Goal: Task Accomplishment & Management: Use online tool/utility

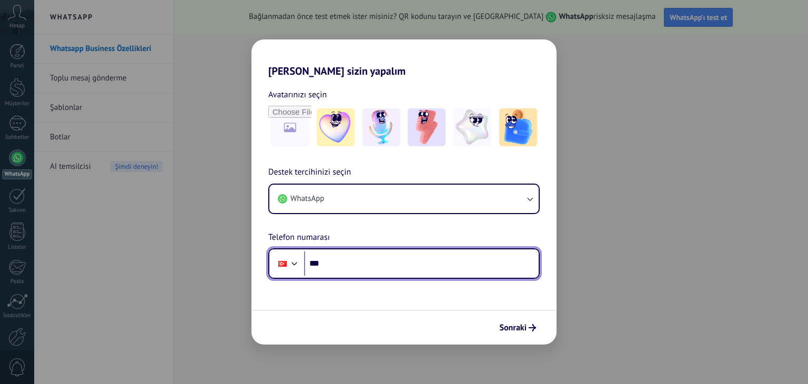
click at [409, 264] on input "***" at bounding box center [421, 263] width 235 height 24
click at [329, 266] on input "***" at bounding box center [421, 263] width 235 height 24
type input "**********"
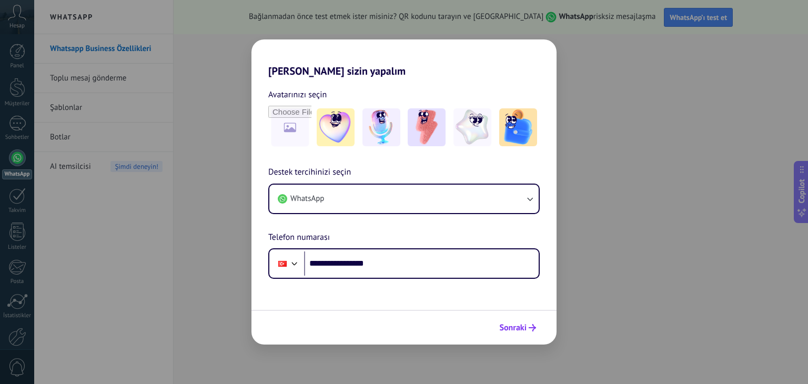
click at [522, 330] on span "Sonraki" at bounding box center [512, 327] width 27 height 7
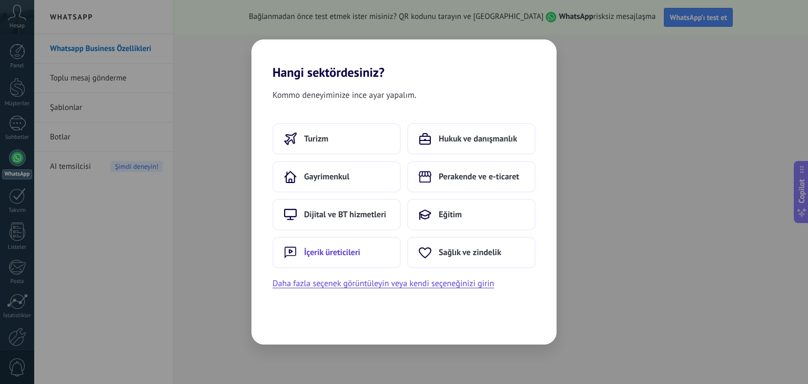
click at [348, 237] on button "İçerik üreticileri" at bounding box center [336, 253] width 128 height 32
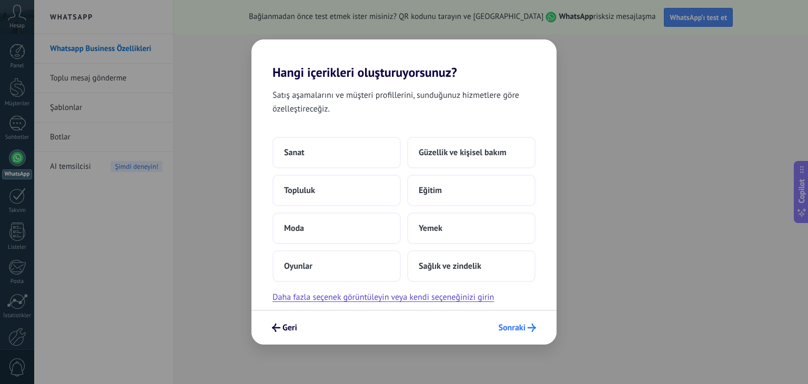
click at [507, 324] on span "Sonraki" at bounding box center [511, 327] width 27 height 7
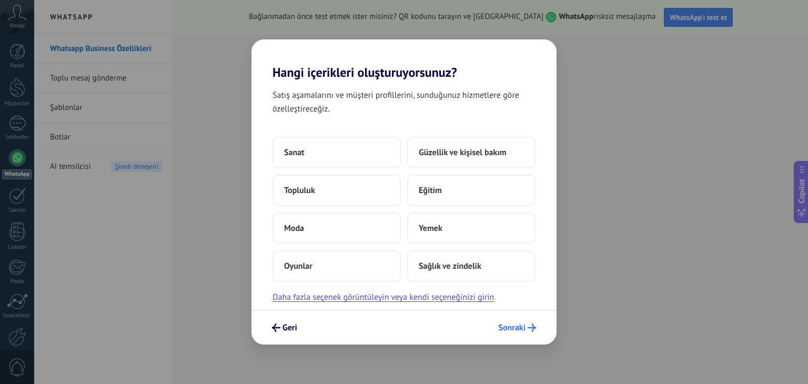
click at [517, 324] on span "Sonraki" at bounding box center [511, 327] width 27 height 7
click at [343, 191] on button "Topluluk" at bounding box center [336, 191] width 128 height 32
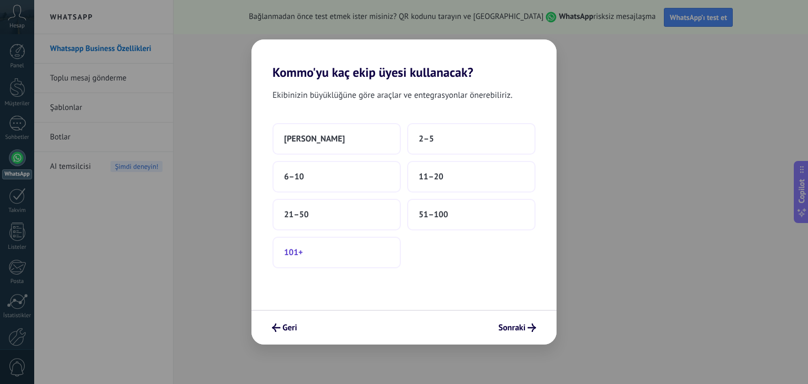
click at [327, 244] on button "101+" at bounding box center [336, 253] width 128 height 32
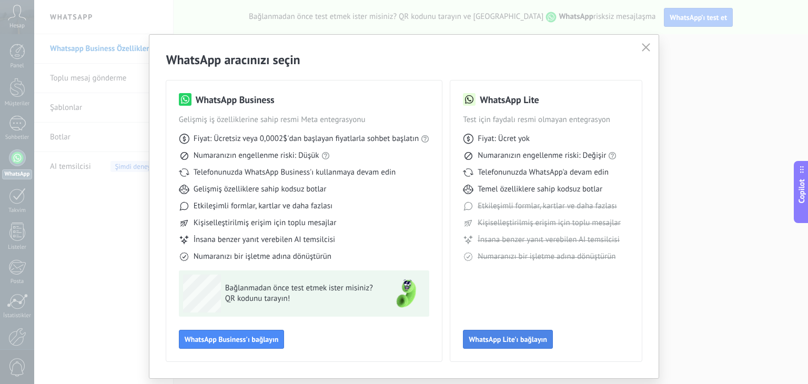
click at [510, 339] on span "WhatsApp Lite'ı bağlayın" at bounding box center [508, 339] width 78 height 7
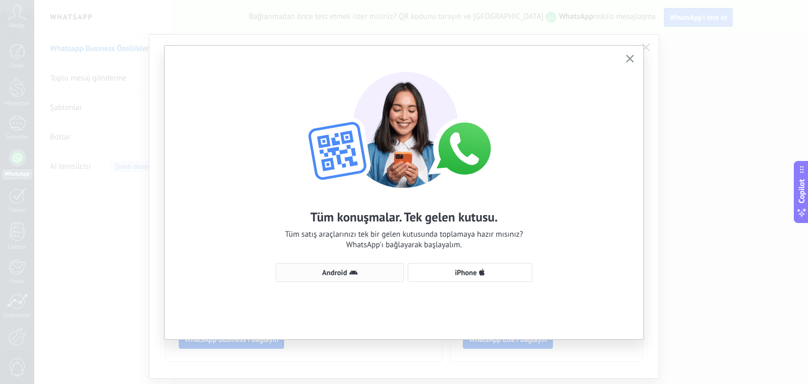
click at [360, 267] on button "Android" at bounding box center [340, 272] width 128 height 19
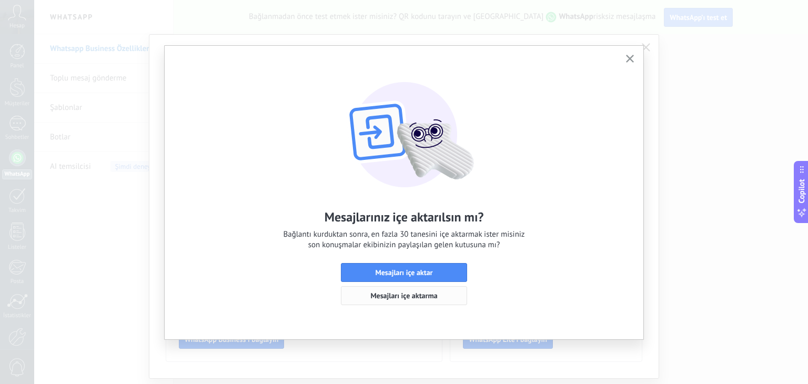
click at [438, 297] on span "Mesajları içe aktarma" at bounding box center [404, 295] width 115 height 7
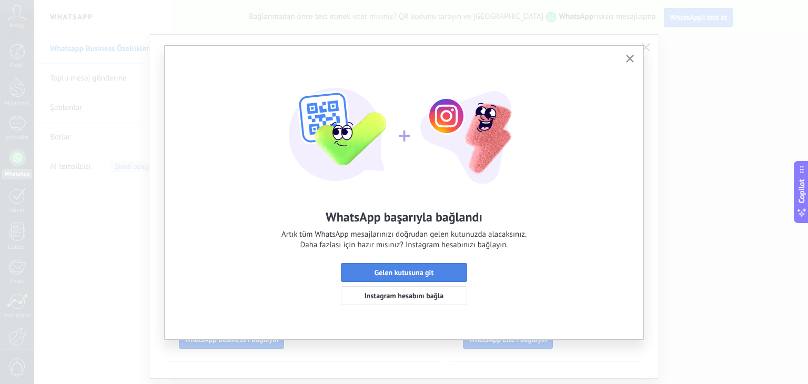
click at [438, 269] on span "Gelen kutusuna git" at bounding box center [404, 272] width 115 height 7
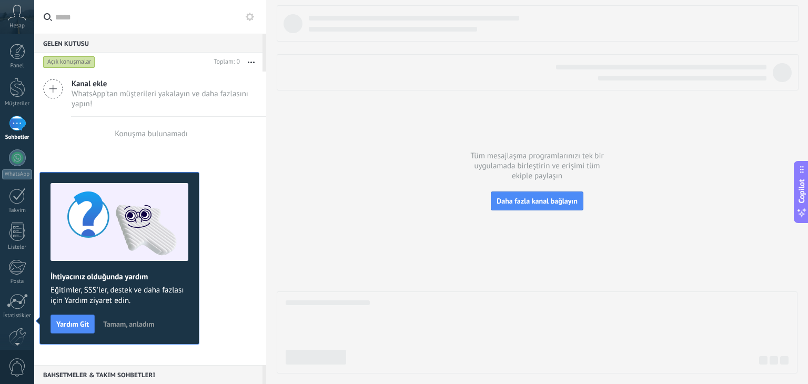
click at [298, 185] on div at bounding box center [537, 189] width 521 height 368
click at [135, 318] on button "Tamam, anladım" at bounding box center [128, 324] width 60 height 16
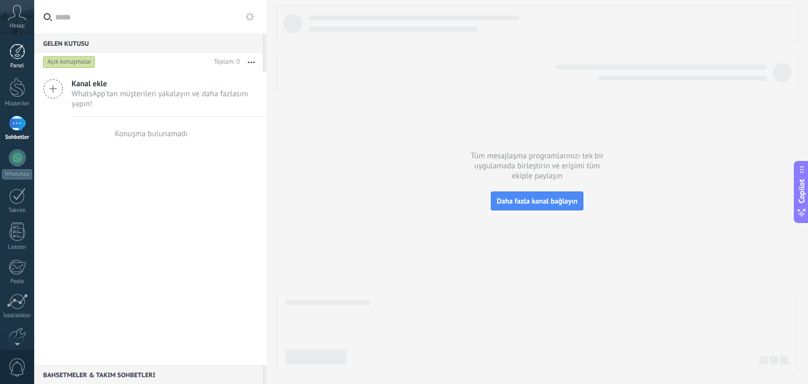
click at [9, 59] on link "Panel" at bounding box center [17, 57] width 34 height 26
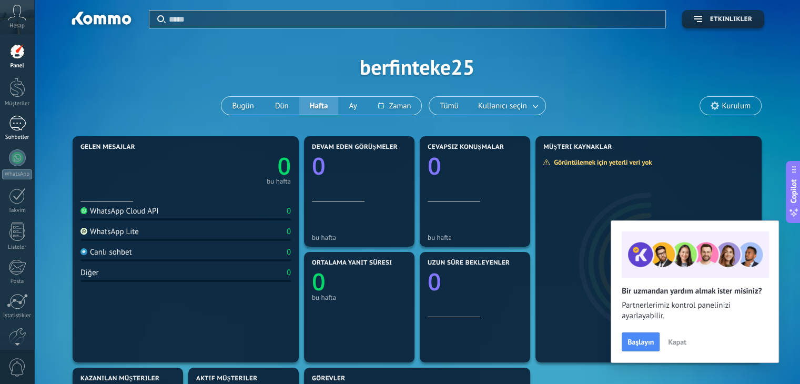
click at [15, 123] on div at bounding box center [17, 123] width 17 height 15
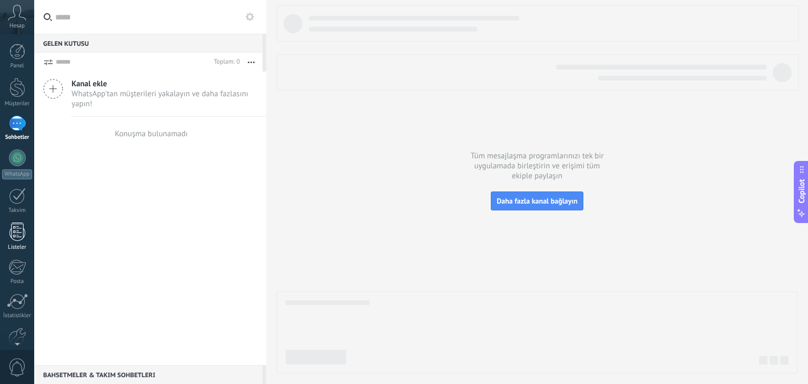
click at [19, 228] on div at bounding box center [17, 231] width 16 height 18
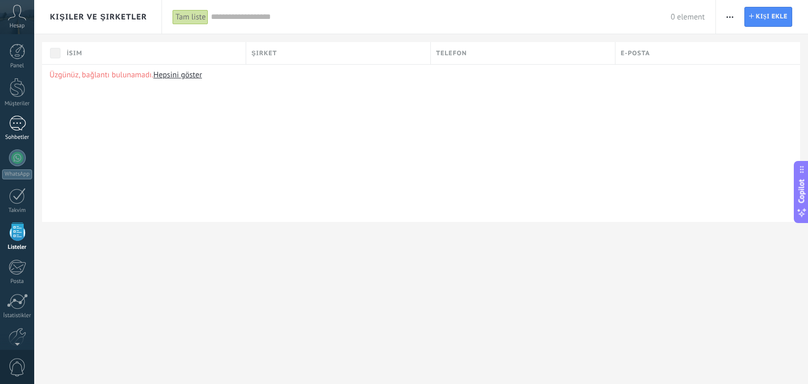
click at [3, 134] on div "Sohbetler" at bounding box center [17, 137] width 31 height 7
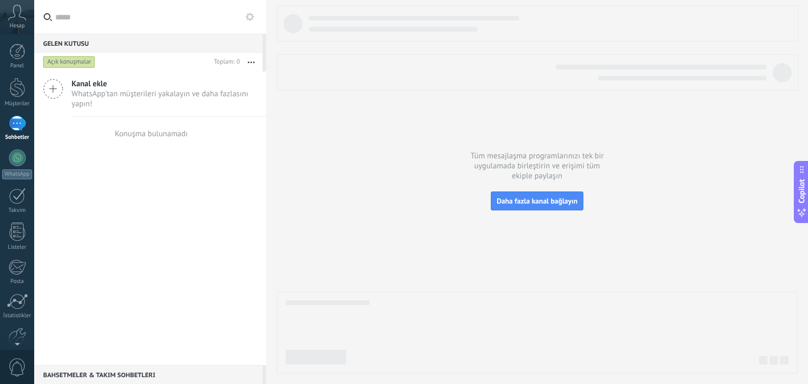
click at [191, 90] on span "WhatsApp'tan müşterileri yakalayın ve daha fazlasını yapın!" at bounding box center [165, 99] width 186 height 20
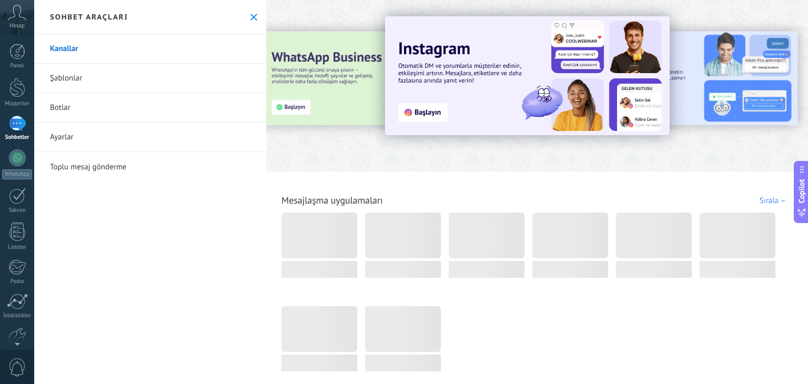
click at [250, 17] on icon at bounding box center [253, 17] width 7 height 7
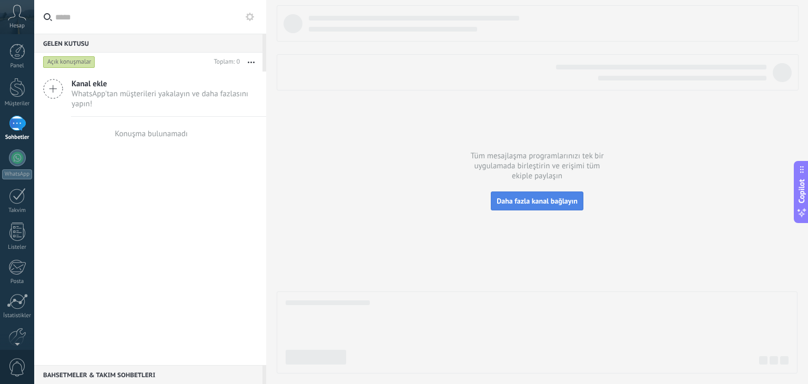
click at [515, 197] on span "Daha fazla kanal bağlayın" at bounding box center [537, 200] width 81 height 9
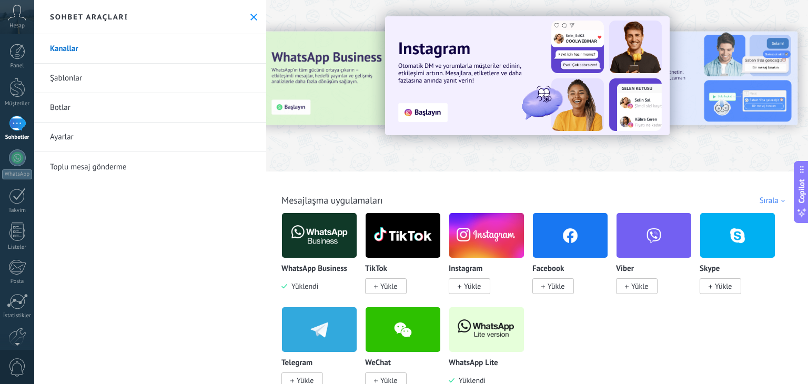
click at [102, 170] on link "Toplu mesaj gönderme" at bounding box center [150, 166] width 232 height 29
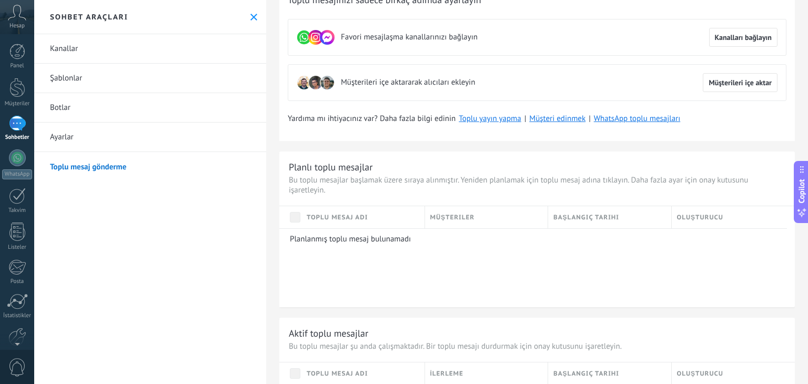
scroll to position [48, 0]
click at [616, 120] on link "WhatsApp toplu mesajları" at bounding box center [637, 119] width 87 height 10
click at [383, 254] on div "Planlanmış toplu mesaj bulunamadı" at bounding box center [533, 267] width 508 height 79
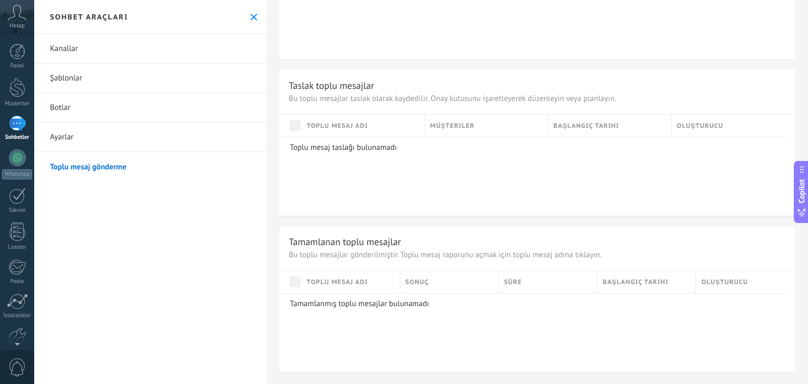
scroll to position [0, 0]
